Goal: Navigation & Orientation: Find specific page/section

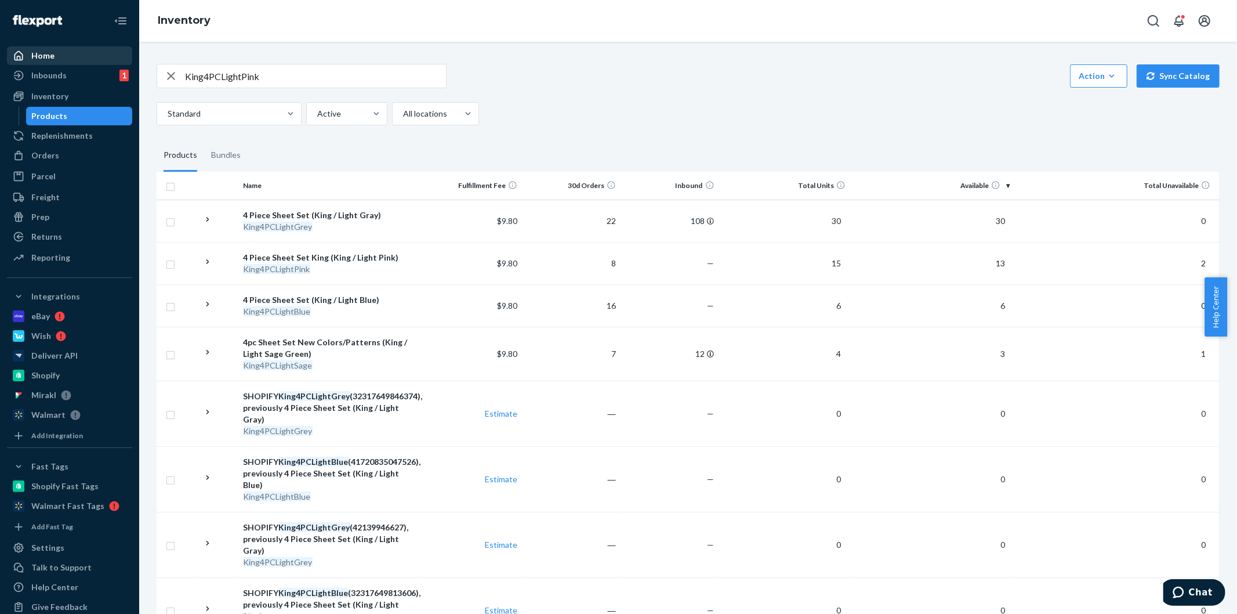
click at [60, 61] on div "Home" at bounding box center [69, 56] width 123 height 16
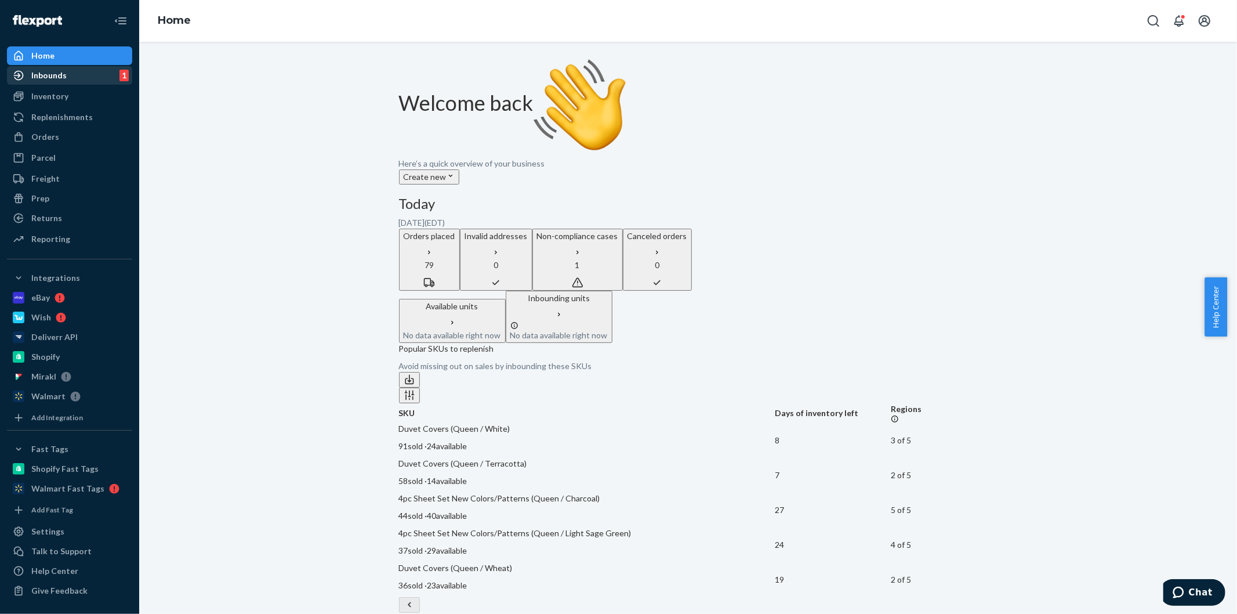
click at [63, 84] on link "Inbounds 1" at bounding box center [69, 75] width 125 height 19
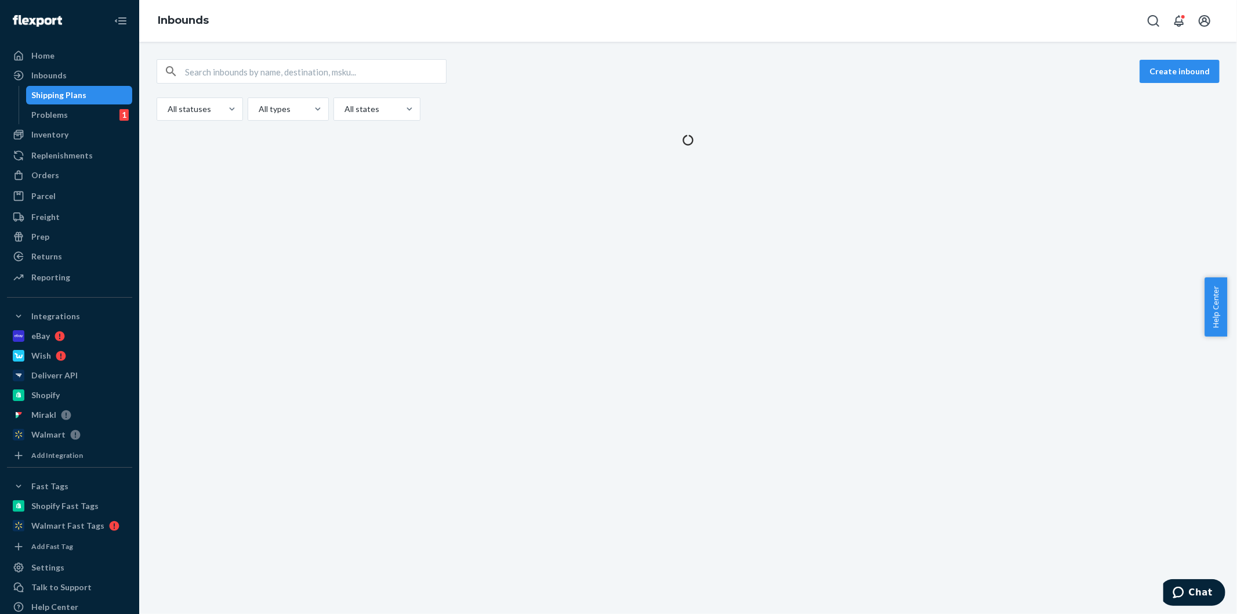
click at [50, 99] on div "Shipping Plans" at bounding box center [59, 95] width 55 height 12
click at [56, 136] on div "Inventory" at bounding box center [49, 135] width 37 height 12
